Goal: Check status: Check status

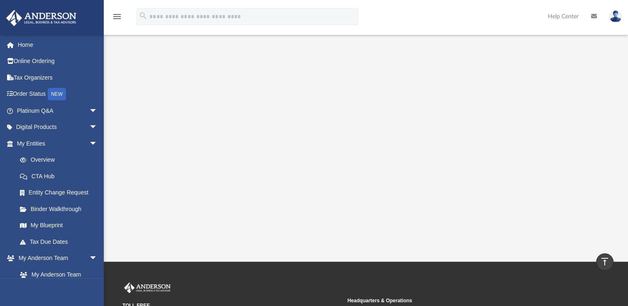
scroll to position [135, 0]
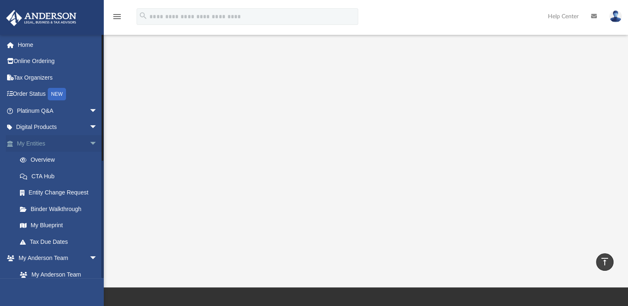
click at [47, 147] on link "My Entities arrow_drop_down" at bounding box center [58, 143] width 104 height 17
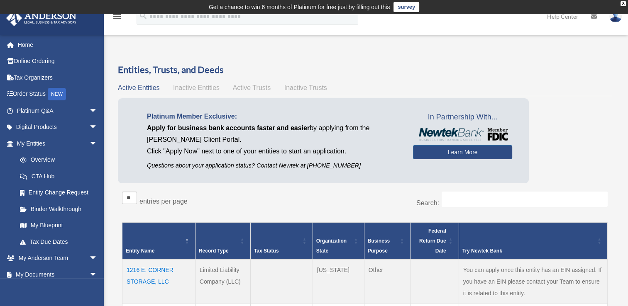
click at [229, 166] on p "Questions about your application status? Contact Newtek at [PHONE_NUMBER]" at bounding box center [274, 166] width 254 height 10
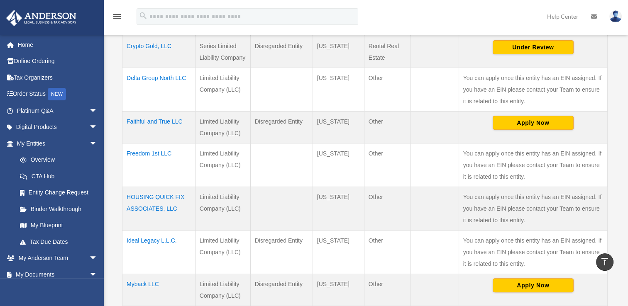
scroll to position [314, 0]
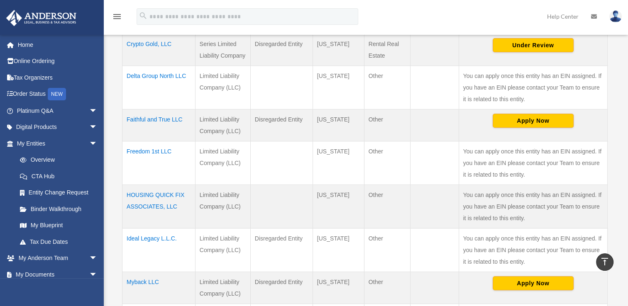
click at [137, 238] on td "Ideal Legacy L.L.C." at bounding box center [159, 250] width 73 height 44
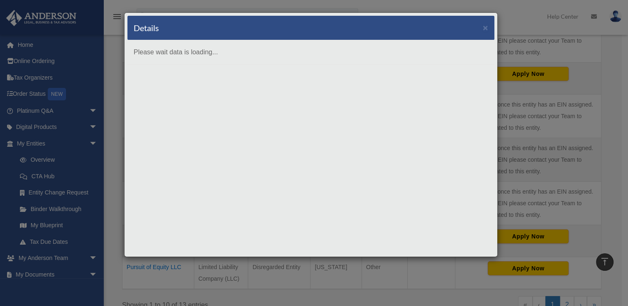
scroll to position [372, 0]
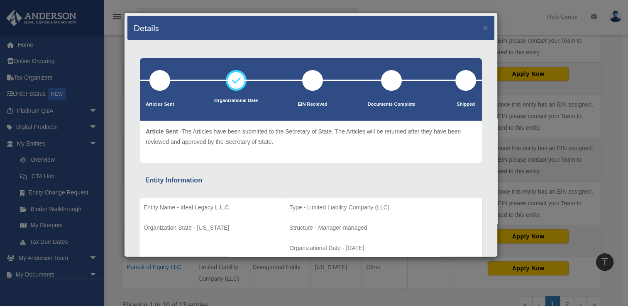
click at [160, 279] on div "Details × Articles Sent Organizational Date" at bounding box center [314, 153] width 628 height 306
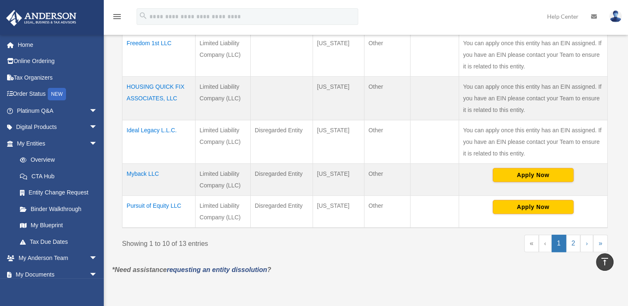
scroll to position [422, 0]
click at [586, 244] on link "›" at bounding box center [587, 243] width 13 height 17
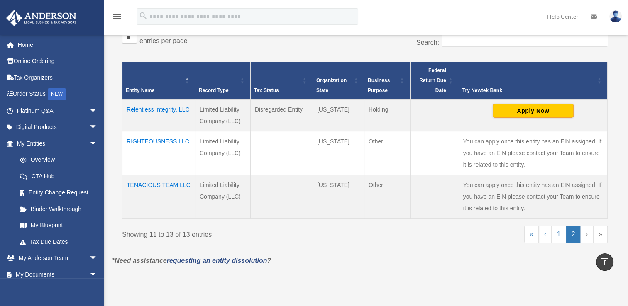
scroll to position [161, 0]
click at [151, 158] on td "RIGHTEOUSNESS LLC" at bounding box center [159, 153] width 73 height 44
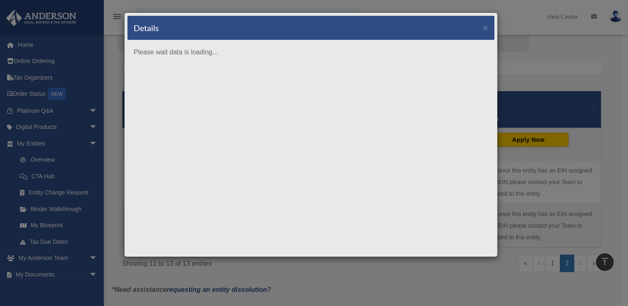
scroll to position [120, 0]
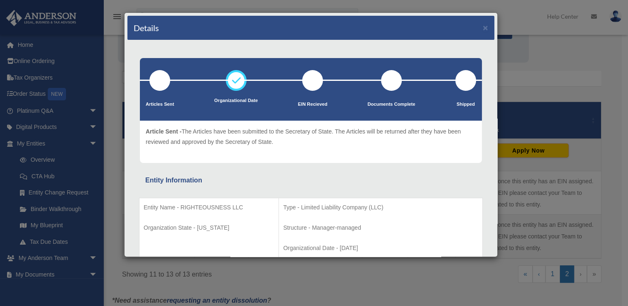
click at [227, 280] on div "Details × Articles Sent Organizational Date" at bounding box center [314, 153] width 628 height 306
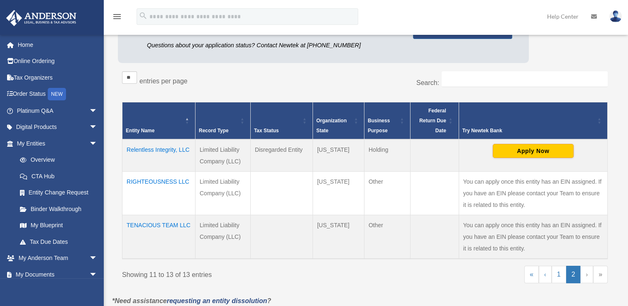
click at [168, 225] on td "TENACIOUS TEAM LLC" at bounding box center [159, 237] width 73 height 44
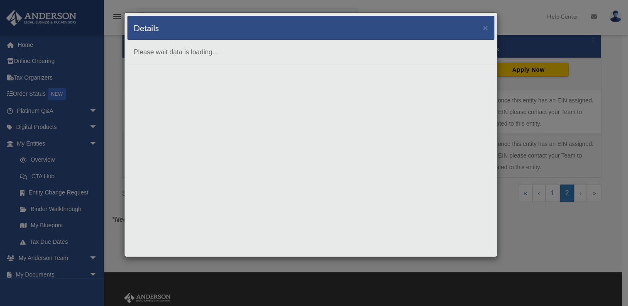
scroll to position [202, 0]
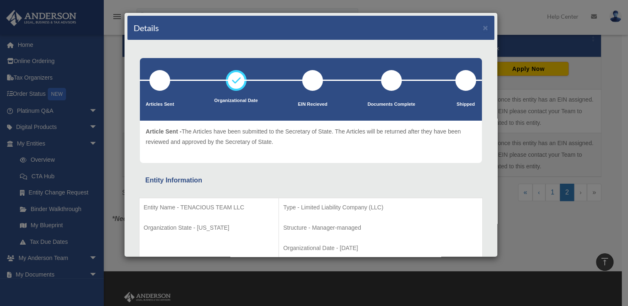
click at [113, 178] on div "Details × Articles Sent Organizational Date" at bounding box center [314, 153] width 628 height 306
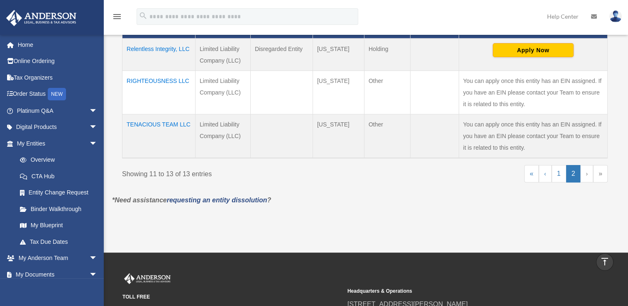
scroll to position [224, 0]
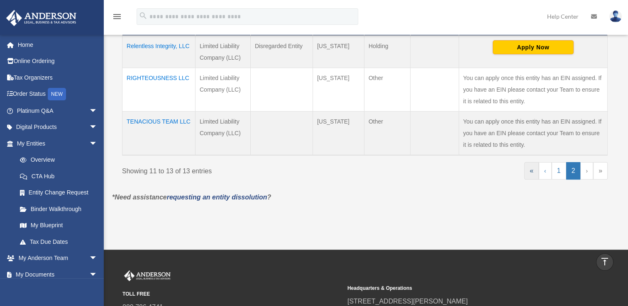
click at [531, 175] on link "«" at bounding box center [532, 170] width 15 height 17
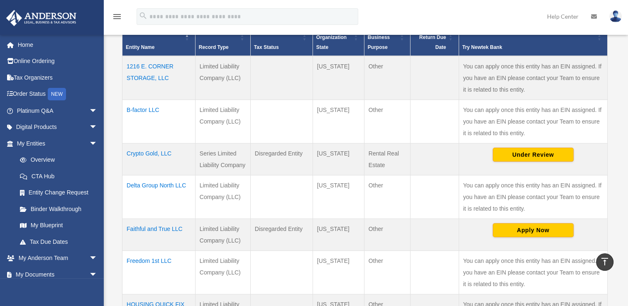
scroll to position [203, 0]
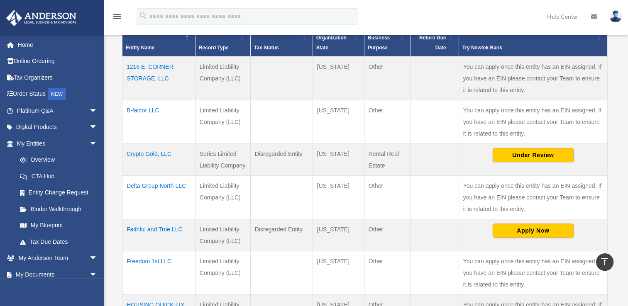
click at [141, 208] on td "Delta Group North LLC" at bounding box center [159, 198] width 73 height 44
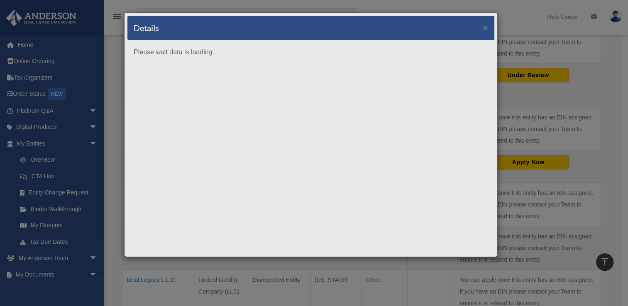
scroll to position [283, 0]
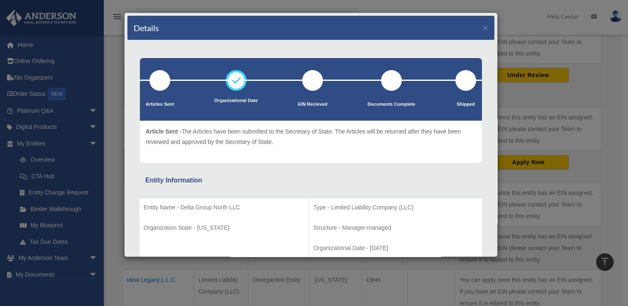
click at [105, 100] on div "Details × Articles Sent Organizational Date" at bounding box center [314, 153] width 628 height 306
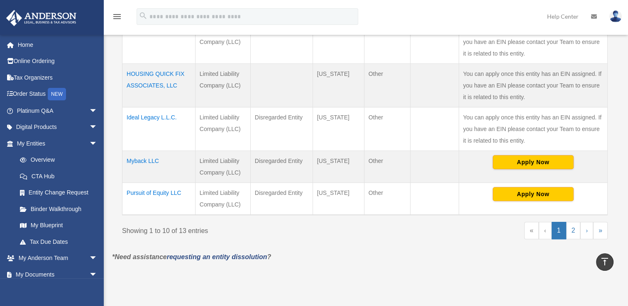
scroll to position [435, 0]
click at [155, 199] on td "Pursuit of Equity LLC" at bounding box center [159, 198] width 73 height 32
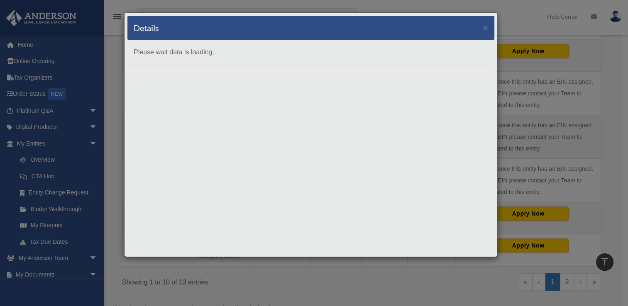
scroll to position [395, 0]
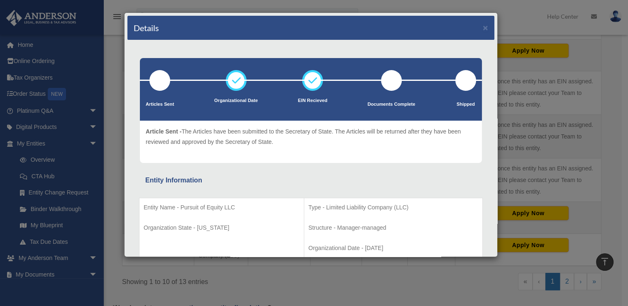
click at [159, 278] on div "Details × Articles Sent Organizational Date" at bounding box center [314, 153] width 628 height 306
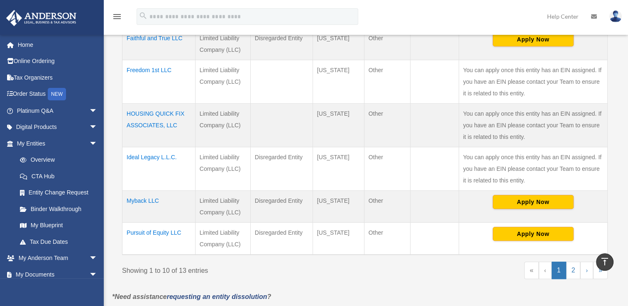
click at [140, 235] on td "Pursuit of Equity LLC" at bounding box center [159, 239] width 73 height 32
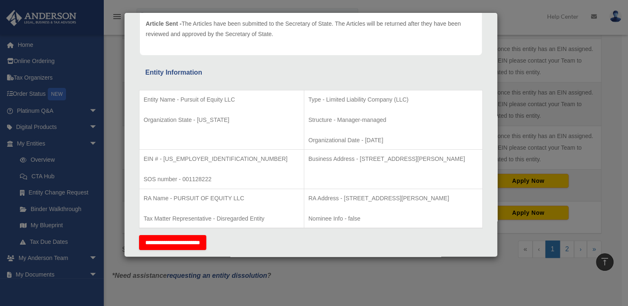
scroll to position [426, 0]
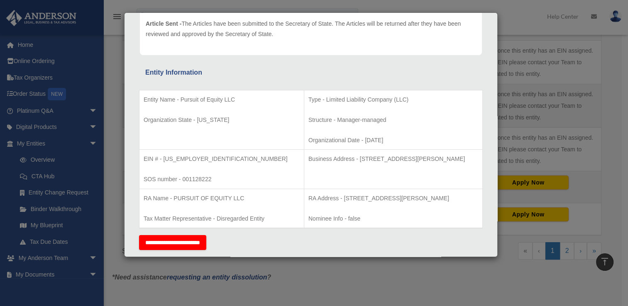
click at [125, 266] on div "Details × Articles Sent Organizational Date" at bounding box center [314, 153] width 628 height 306
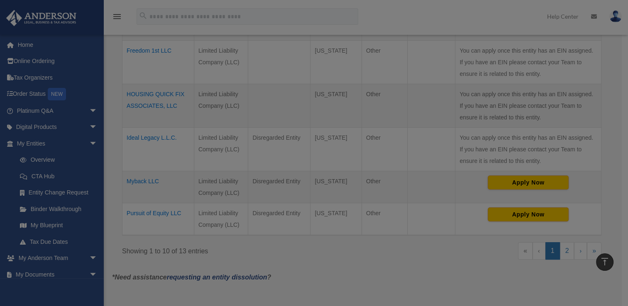
click at [126, 270] on div at bounding box center [314, 153] width 628 height 306
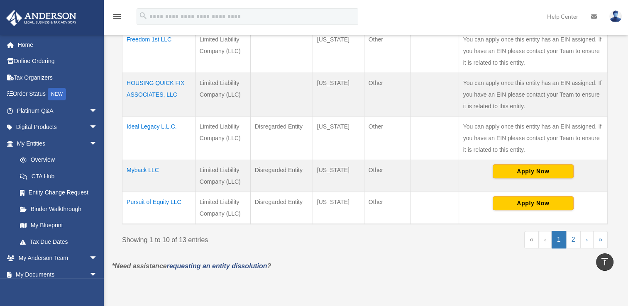
click at [134, 207] on td "Pursuit of Equity LLC" at bounding box center [159, 208] width 73 height 32
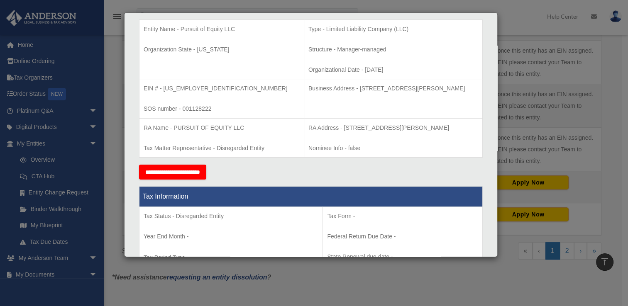
scroll to position [179, 0]
click at [450, 153] on td "RA Address - 5810 SHELBY OAKS DR SUITE B MEMPHIS, TN 38134-7315 Nominee Info - …" at bounding box center [393, 137] width 179 height 39
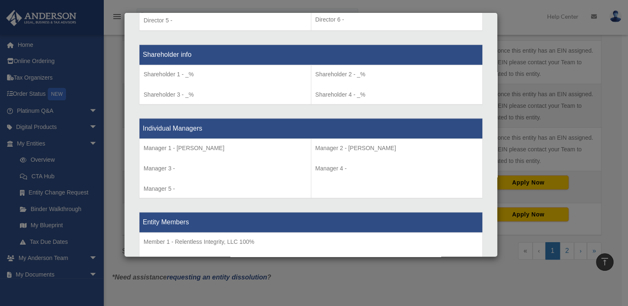
scroll to position [684, 0]
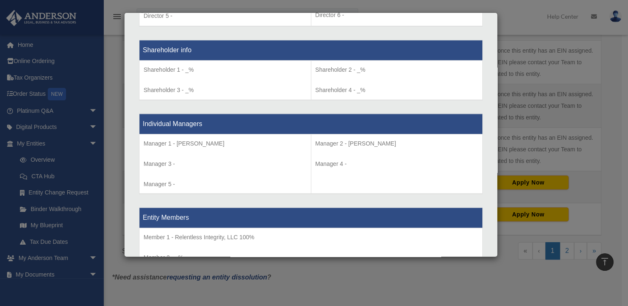
click at [452, 189] on td "Manager 2 - Shalla Gibson Manager 4 -" at bounding box center [397, 164] width 172 height 60
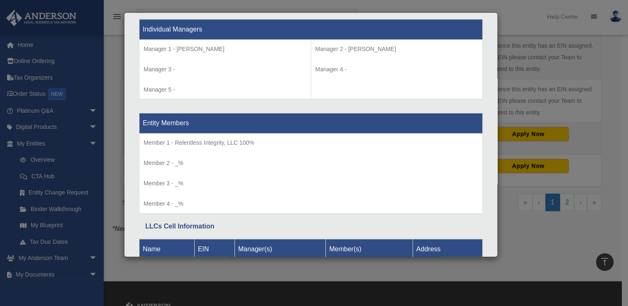
scroll to position [779, 0]
click at [450, 133] on th "Entity Members" at bounding box center [311, 123] width 343 height 20
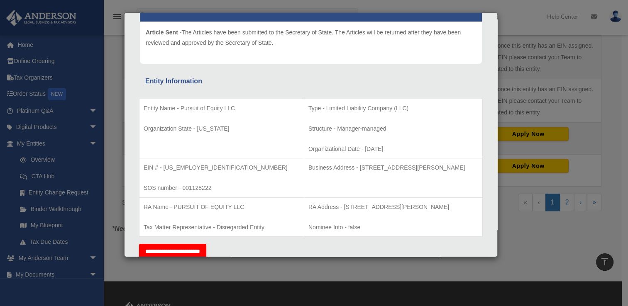
scroll to position [0, 0]
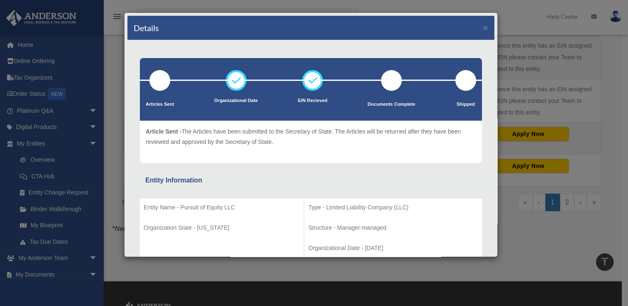
click at [549, 82] on div "Details × Articles Sent Organizational Date" at bounding box center [314, 153] width 628 height 306
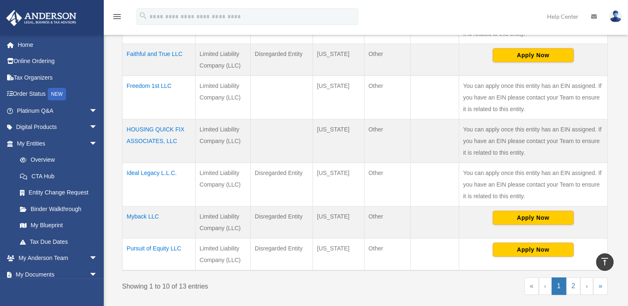
scroll to position [354, 0]
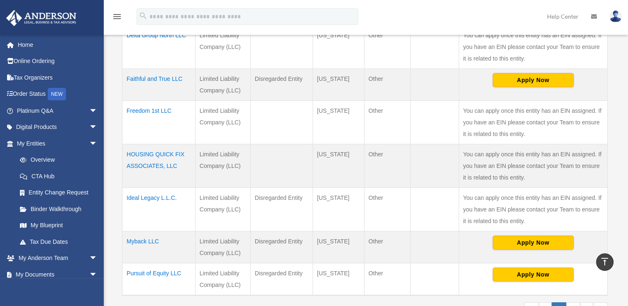
click at [144, 158] on td "HOUSING QUICK FIX ASSOCIATES, LLC" at bounding box center [159, 166] width 73 height 44
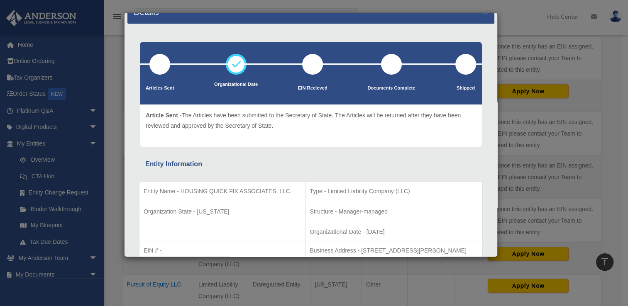
scroll to position [0, 0]
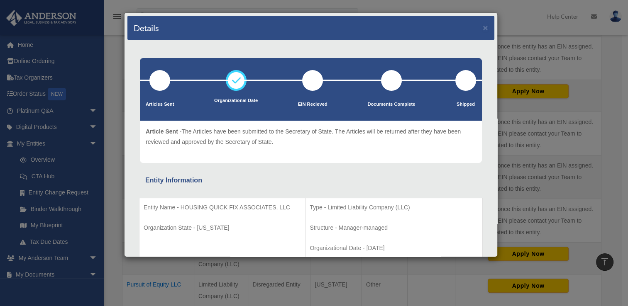
click at [525, 107] on div "Details × Articles Sent Organizational Date" at bounding box center [314, 153] width 628 height 306
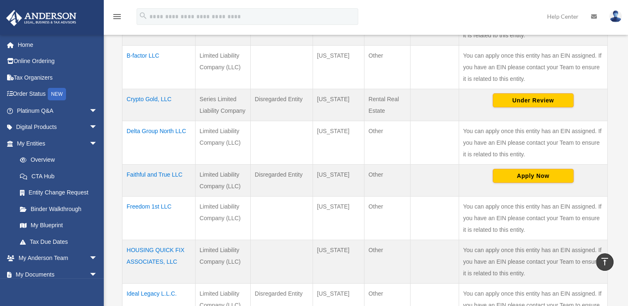
scroll to position [254, 0]
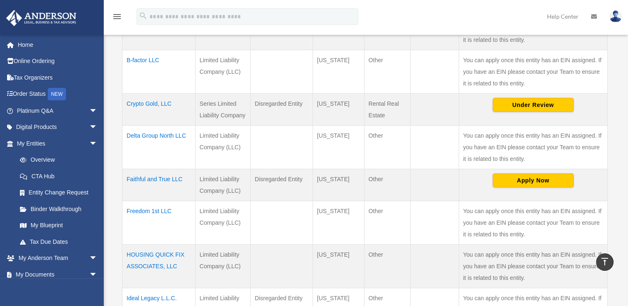
click at [436, 181] on td at bounding box center [434, 185] width 49 height 32
click at [443, 184] on td at bounding box center [434, 185] width 49 height 32
click at [149, 178] on td "Faithful and True LLC" at bounding box center [159, 185] width 73 height 32
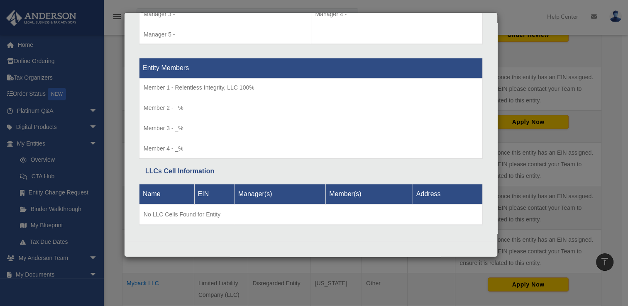
scroll to position [324, 0]
click at [457, 149] on p "Member 4 - _%" at bounding box center [311, 149] width 335 height 10
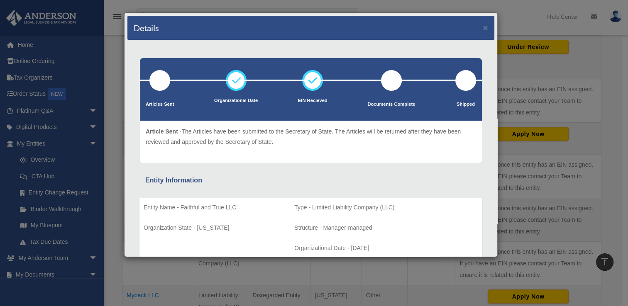
scroll to position [311, 0]
click at [441, 214] on td "Type - Limited Liability Company (LLC) Structure - Manager-managed Organization…" at bounding box center [386, 228] width 193 height 60
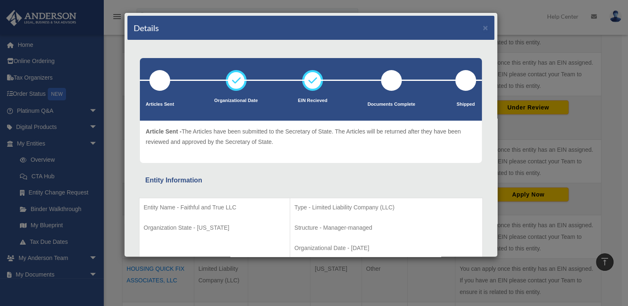
scroll to position [250, 0]
click at [31, 141] on div "Details × Articles Sent Organizational Date" at bounding box center [314, 153] width 628 height 306
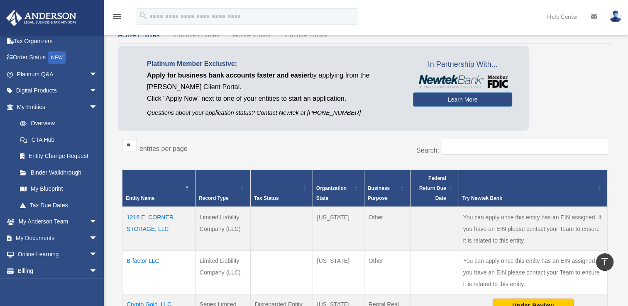
scroll to position [0, 0]
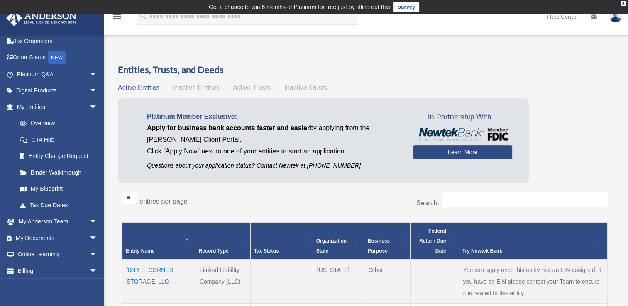
click at [541, 145] on div "Platinum Member Exclusive: Apply for business bank accounts faster and easier b…" at bounding box center [365, 142] width 494 height 89
click at [546, 88] on div "Active Entities Inactive Entities Active Trusts Inactive Trusts" at bounding box center [365, 88] width 494 height 12
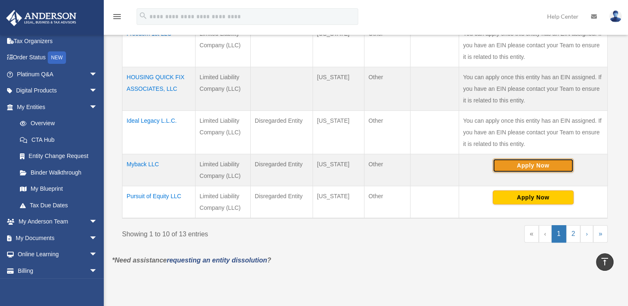
click at [572, 166] on button "Apply Now" at bounding box center [533, 166] width 81 height 14
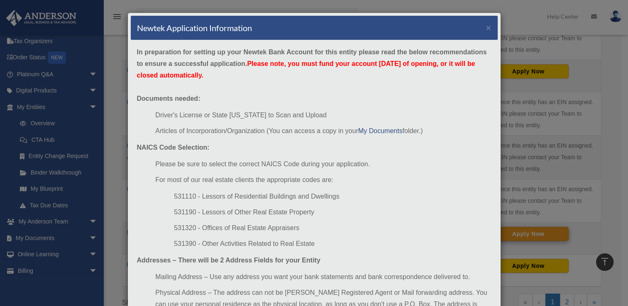
scroll to position [373, 0]
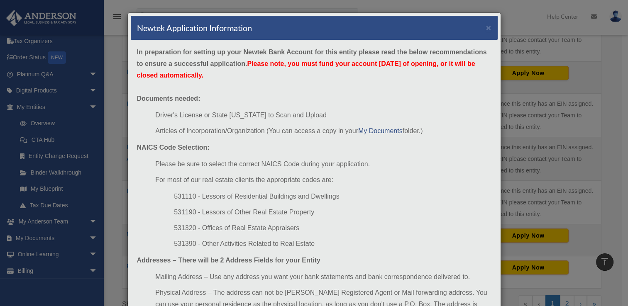
click at [477, 84] on div "In preparation for setting up your Newtek Bank Account for this entity please r…" at bounding box center [314, 202] width 367 height 325
click at [593, 42] on div "Newtek Application Information × In preparation for setting up your Newtek Bank…" at bounding box center [314, 153] width 628 height 306
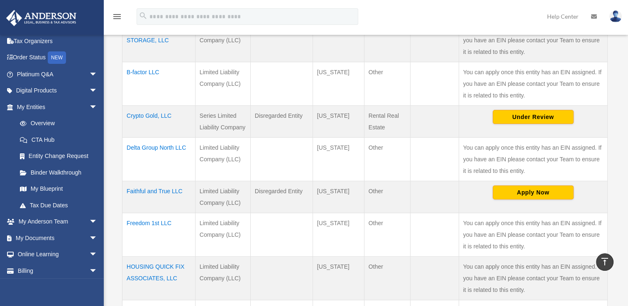
scroll to position [239, 0]
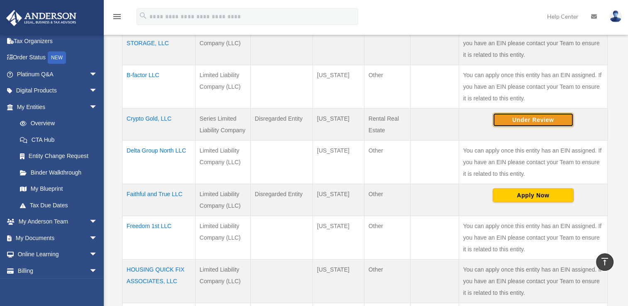
click at [549, 117] on button "Under Review" at bounding box center [533, 120] width 81 height 14
